Goal: Transaction & Acquisition: Download file/media

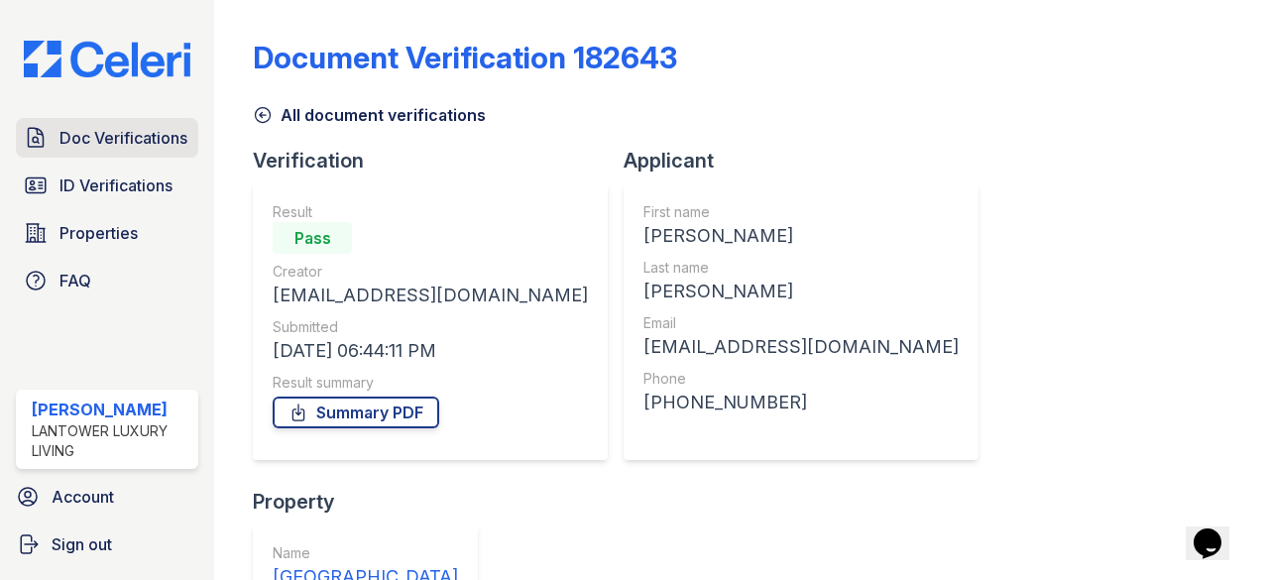
scroll to position [312, 0]
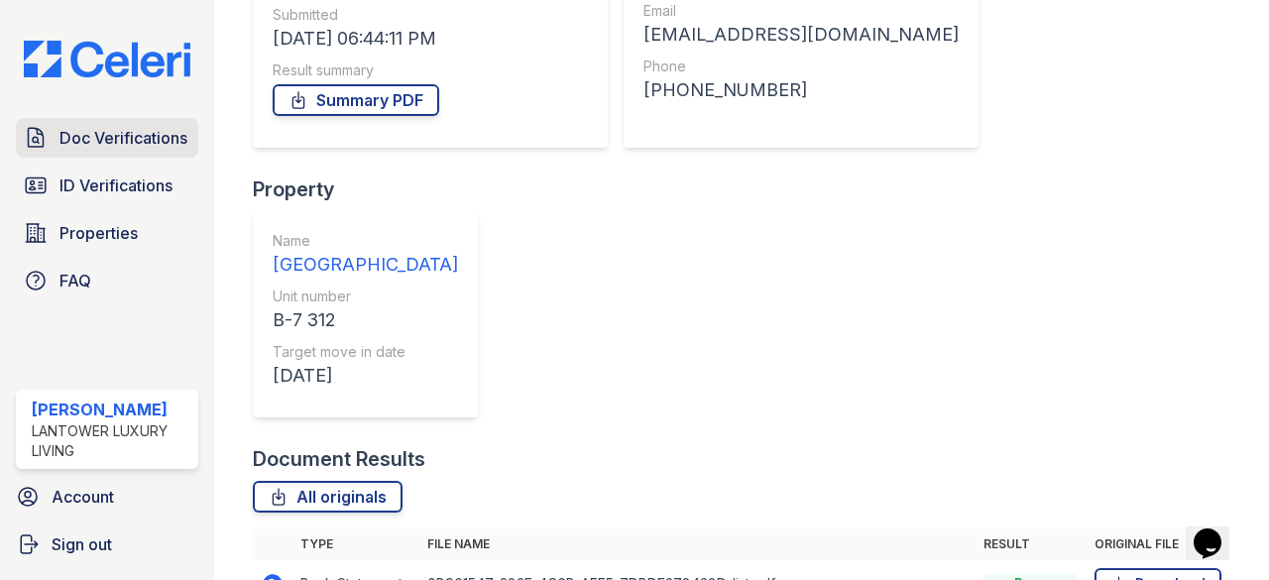
click at [131, 140] on span "Doc Verifications" at bounding box center [123, 138] width 128 height 24
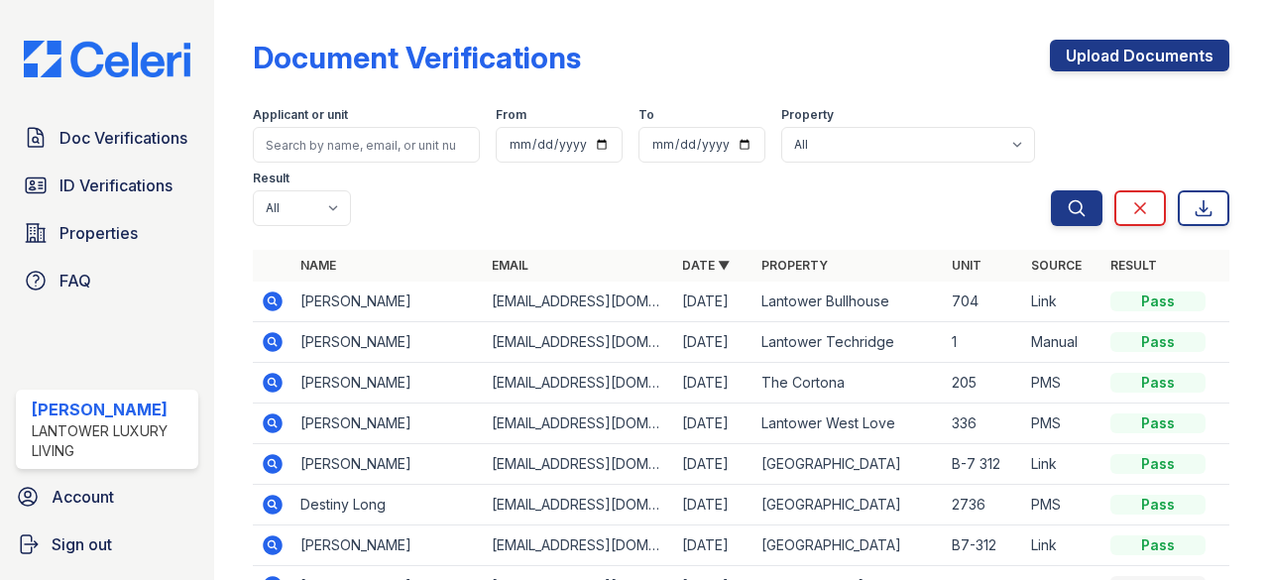
click at [272, 458] on icon at bounding box center [273, 464] width 24 height 24
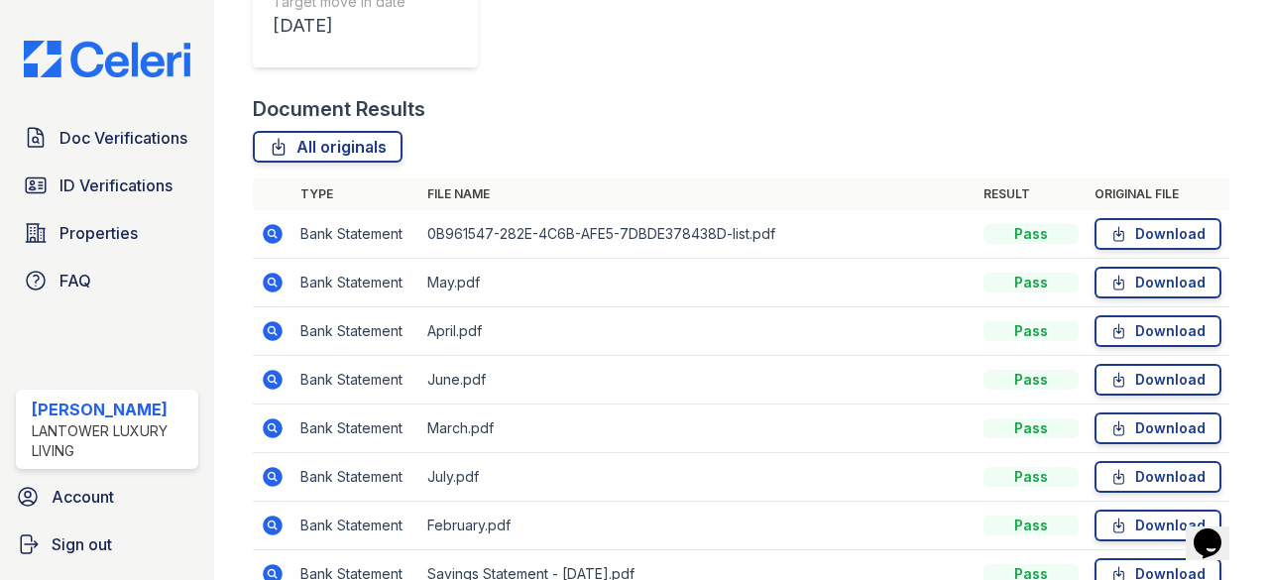
scroll to position [694, 0]
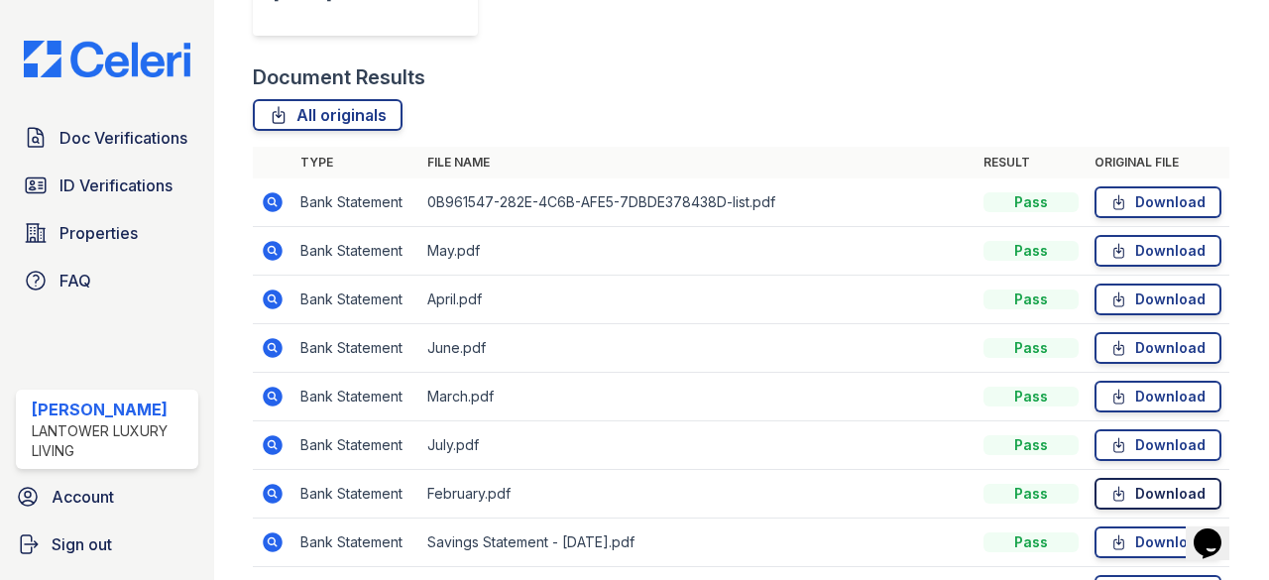
click at [1151, 492] on link "Download" at bounding box center [1157, 494] width 127 height 32
click at [1140, 392] on link "Download" at bounding box center [1157, 397] width 127 height 32
click at [1150, 298] on link "Download" at bounding box center [1157, 299] width 127 height 32
click at [1150, 242] on link "Download" at bounding box center [1157, 251] width 127 height 32
click at [1143, 342] on link "Download" at bounding box center [1157, 348] width 127 height 32
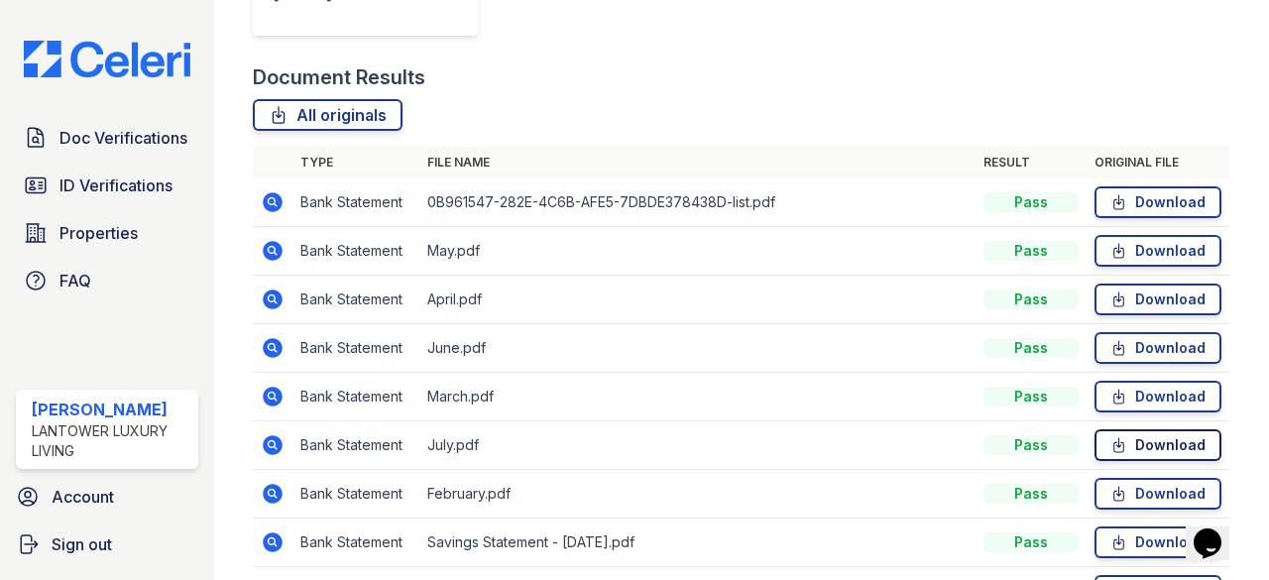
click at [1155, 446] on link "Download" at bounding box center [1157, 445] width 127 height 32
